Goal: Navigation & Orientation: Understand site structure

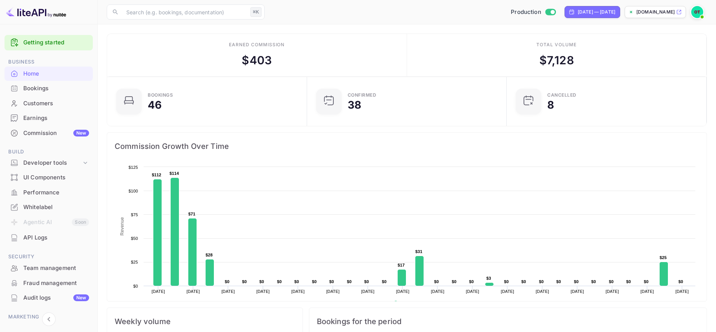
click at [38, 134] on div "Commission New" at bounding box center [56, 133] width 66 height 9
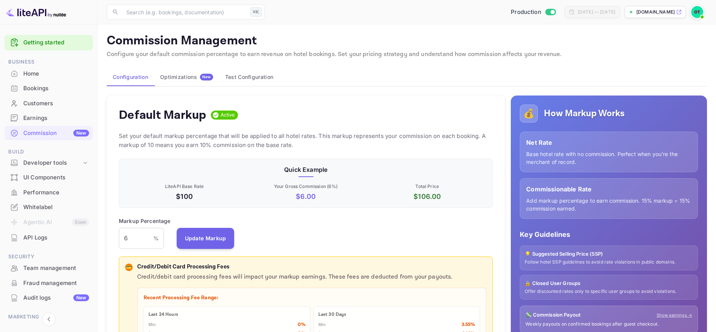
scroll to position [6, 6]
click at [39, 118] on div "Earnings" at bounding box center [56, 118] width 66 height 9
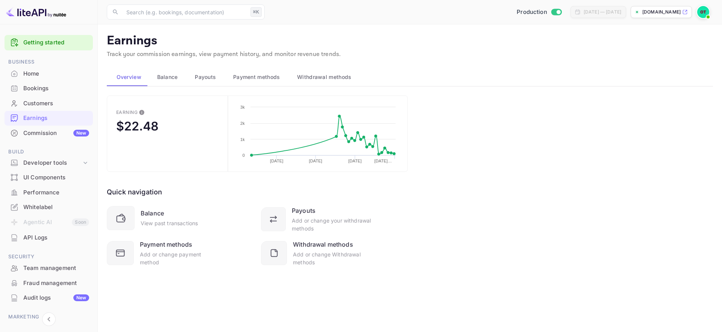
click at [169, 77] on span "Balance" at bounding box center [167, 77] width 21 height 9
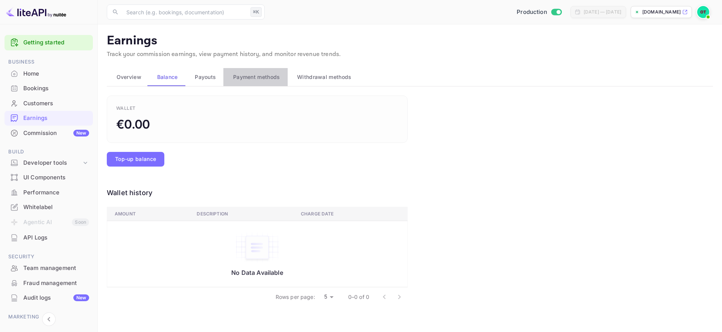
click at [225, 79] on button "Payment methods" at bounding box center [255, 77] width 64 height 18
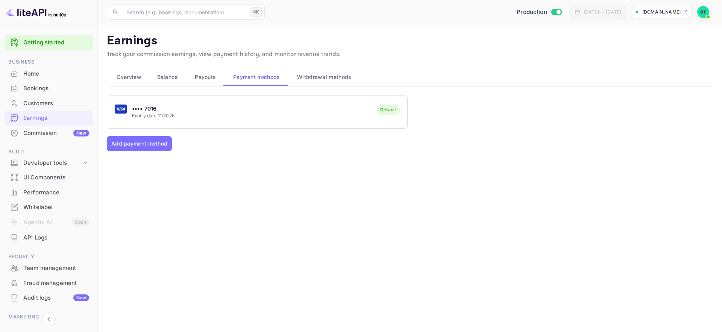
click at [40, 103] on div "Customers" at bounding box center [56, 103] width 66 height 9
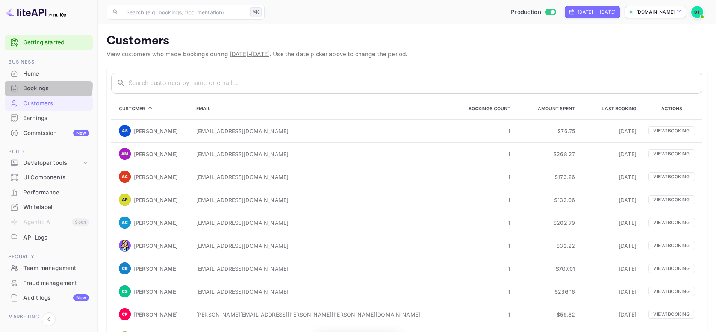
click at [38, 85] on div "Bookings" at bounding box center [56, 88] width 66 height 9
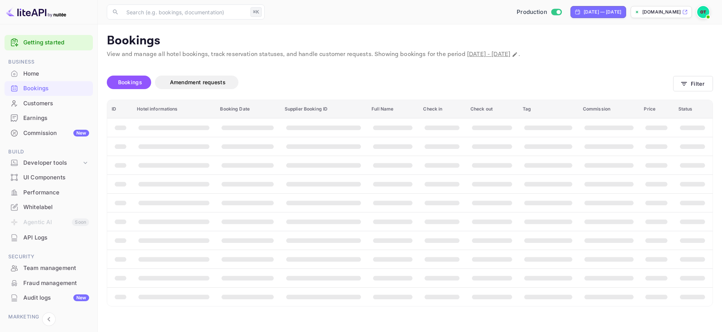
click at [39, 75] on div "Home" at bounding box center [56, 74] width 66 height 9
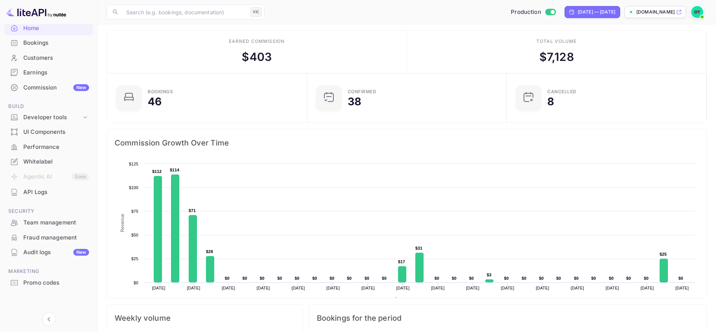
scroll to position [7, 0]
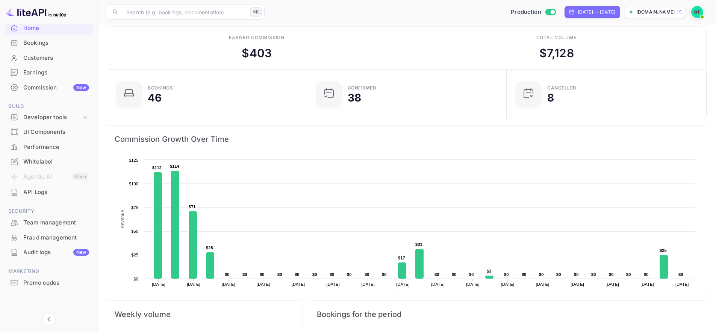
click at [42, 144] on div "Performance" at bounding box center [56, 147] width 66 height 9
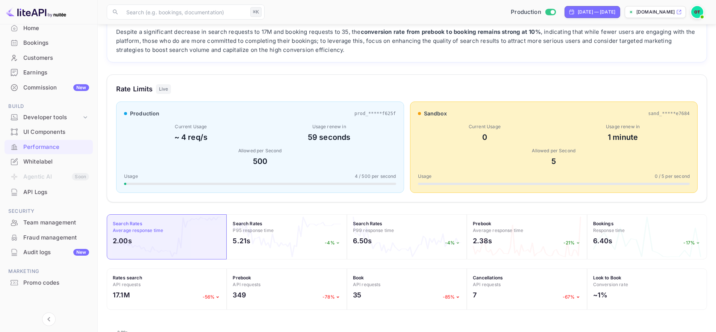
scroll to position [58, 0]
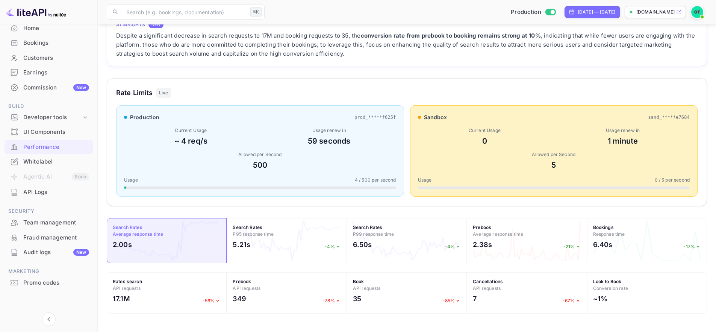
click at [50, 132] on div "UI Components" at bounding box center [56, 132] width 66 height 9
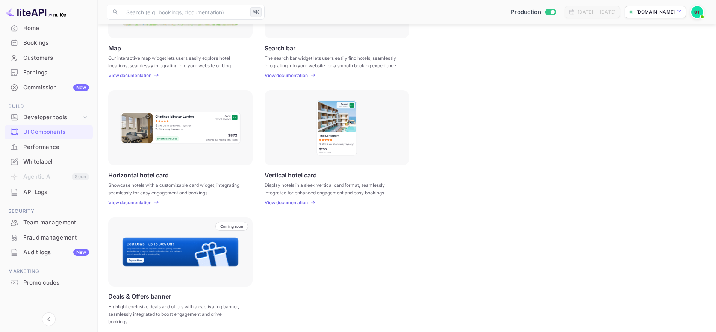
scroll to position [166, 0]
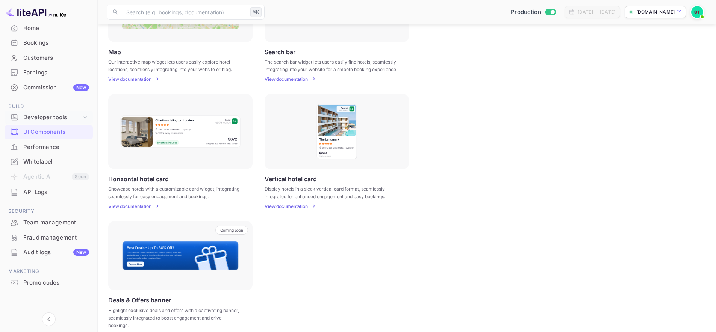
click at [50, 112] on div "Developer tools" at bounding box center [49, 117] width 88 height 13
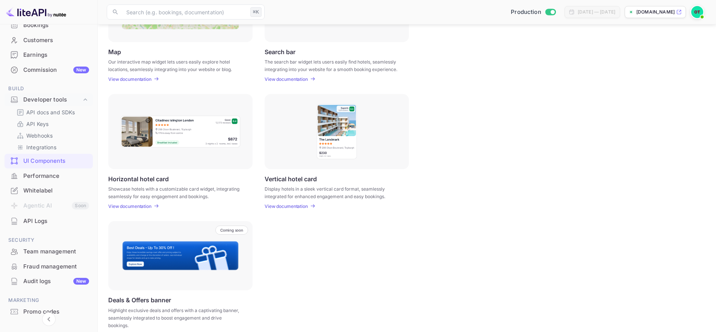
scroll to position [65, 0]
click at [35, 136] on p "Webhooks" at bounding box center [39, 134] width 26 height 8
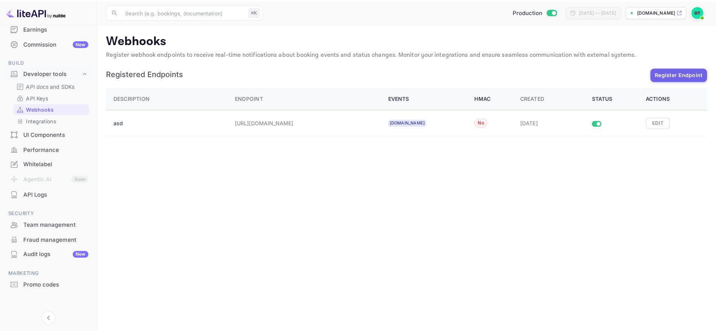
scroll to position [92, 0]
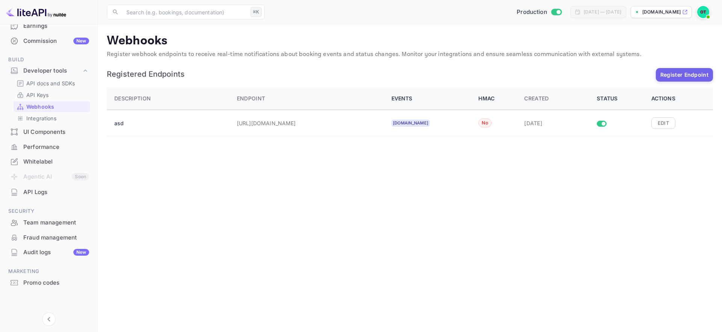
click at [47, 235] on div "Fraud management" at bounding box center [56, 237] width 66 height 9
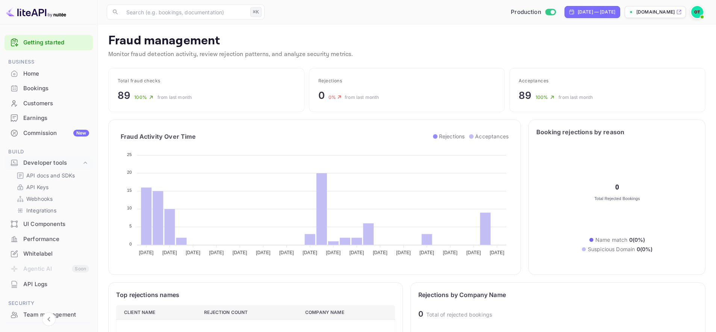
click at [39, 88] on div "Bookings" at bounding box center [56, 88] width 66 height 9
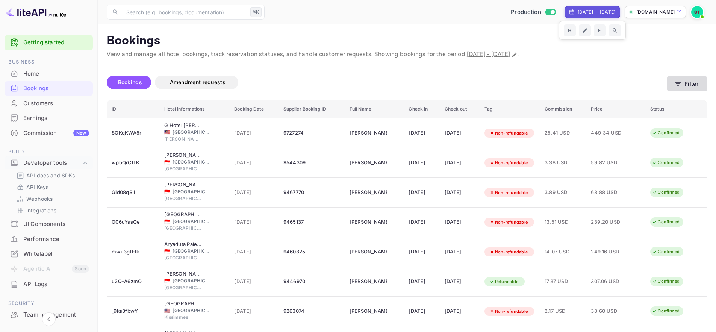
click at [547, 87] on button "Filter" at bounding box center [687, 83] width 40 height 15
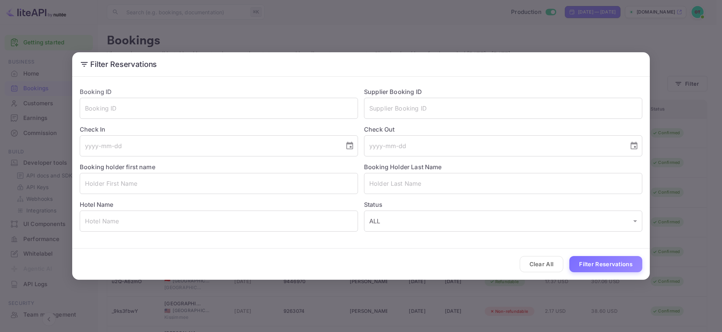
click at [547, 47] on div "Filter Reservations Booking ID ​ Supplier Booking ID ​ Check In ​ Check Out ​ B…" at bounding box center [361, 166] width 722 height 332
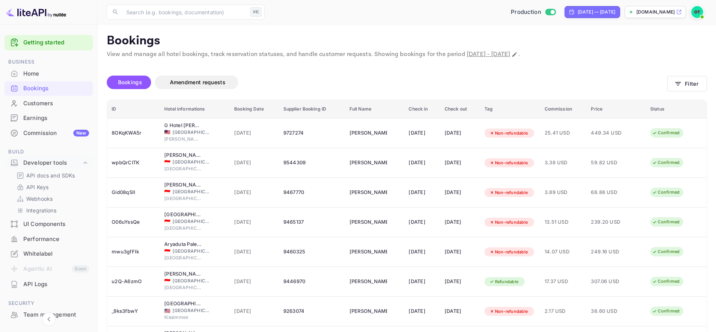
click at [39, 75] on div "Home" at bounding box center [56, 74] width 66 height 9
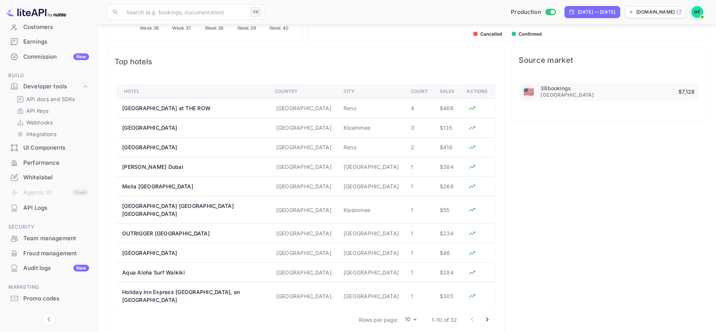
scroll to position [92, 0]
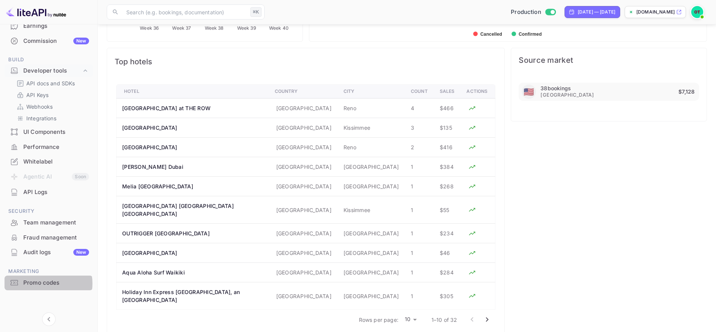
click at [43, 279] on div "Promo codes" at bounding box center [56, 283] width 66 height 9
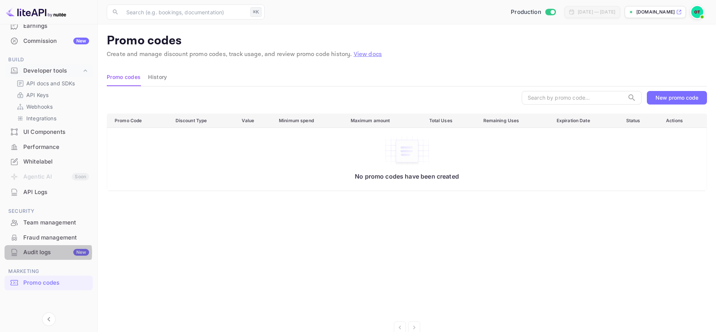
click at [36, 253] on div "Audit logs New" at bounding box center [56, 252] width 66 height 9
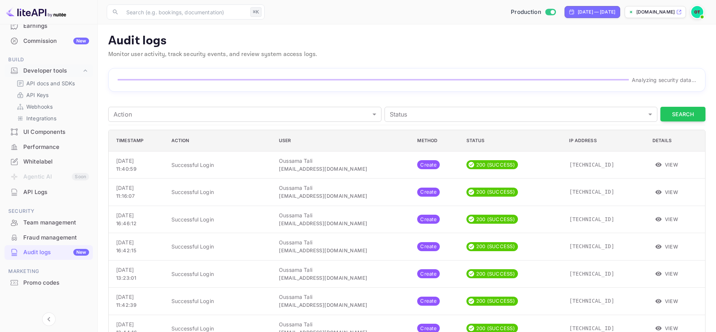
click at [35, 236] on div "Fraud management" at bounding box center [56, 237] width 66 height 9
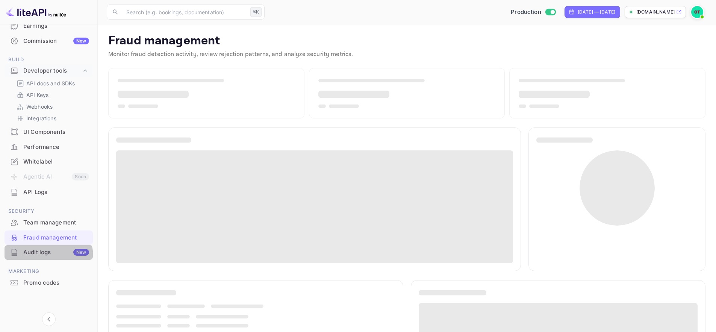
click at [40, 257] on div "Audit logs New" at bounding box center [49, 252] width 88 height 15
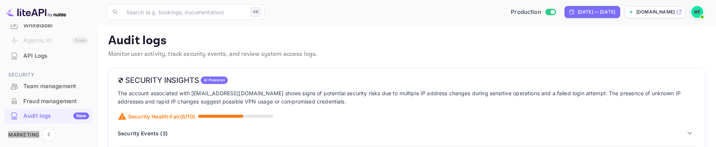
scroll to position [277, 0]
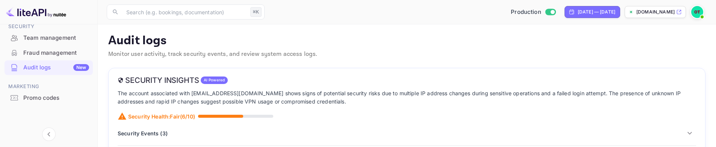
click at [35, 97] on div "Promo codes" at bounding box center [56, 98] width 66 height 9
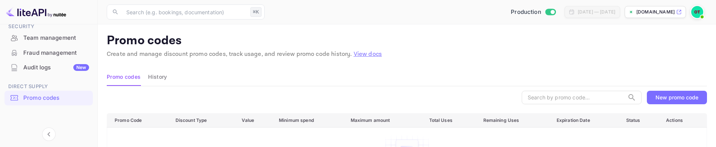
click at [51, 97] on div "Promo codes" at bounding box center [56, 98] width 66 height 9
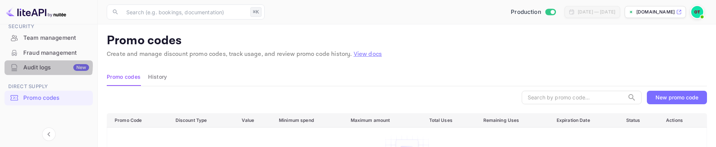
click at [42, 66] on div "Audit logs New" at bounding box center [56, 68] width 66 height 9
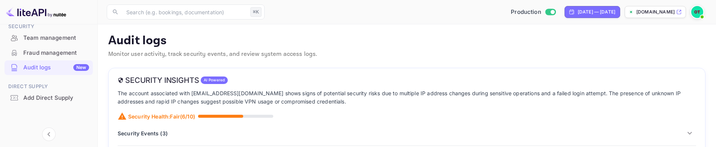
click at [76, 127] on div at bounding box center [49, 120] width 88 height 29
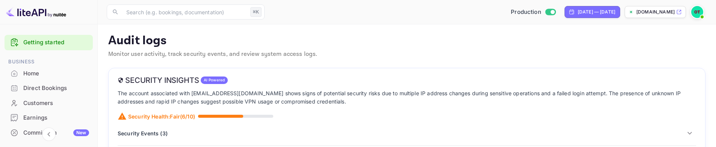
click at [276, 34] on p "Audit logs" at bounding box center [406, 40] width 597 height 15
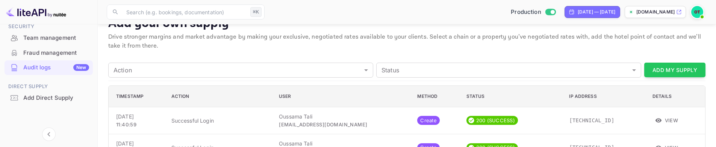
scroll to position [17, 0]
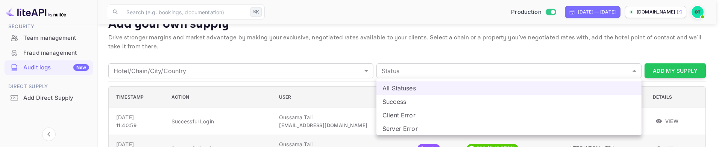
click at [391, 53] on div at bounding box center [361, 73] width 722 height 147
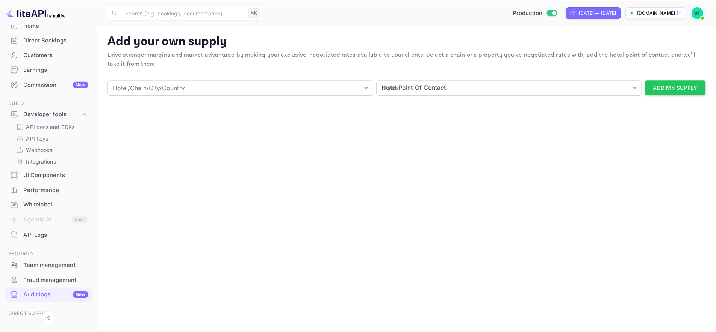
scroll to position [0, 0]
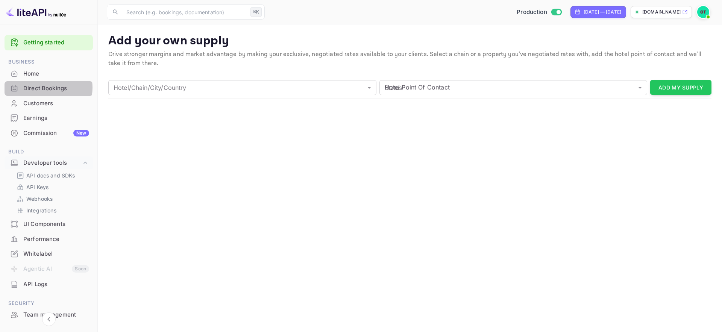
click at [42, 88] on div "Direct Bookings" at bounding box center [56, 88] width 66 height 9
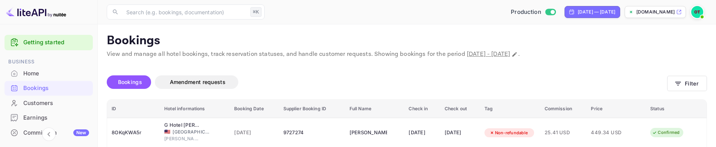
click at [368, 81] on div "Bookings Amendment requests" at bounding box center [387, 83] width 560 height 14
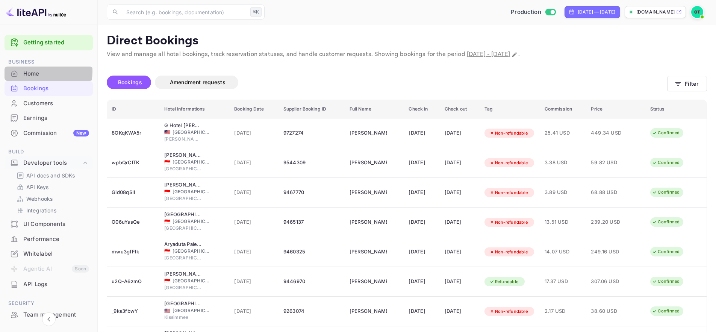
click at [33, 71] on div "Home" at bounding box center [56, 74] width 66 height 9
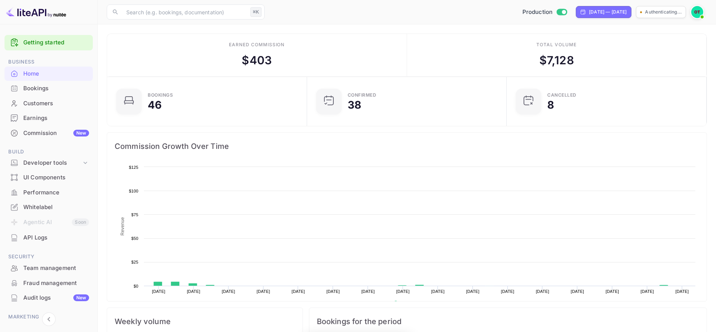
scroll to position [117, 189]
